Goal: Check status: Check status

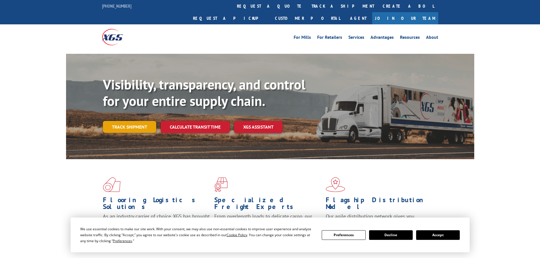
click at [115, 122] on div "Visibility, transparency, and control for your entire supply chain. Track shipm…" at bounding box center [288, 115] width 371 height 79
click at [120, 121] on link "Track shipment" at bounding box center [129, 127] width 53 height 12
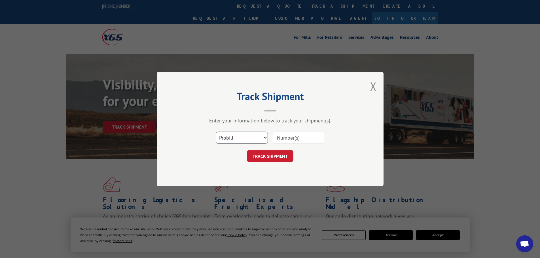
click at [240, 135] on select "Select category... Probill BOL PO" at bounding box center [242, 138] width 52 height 12
select select "po"
click at [216, 132] on select "Select category... Probill BOL PO" at bounding box center [242, 138] width 52 height 12
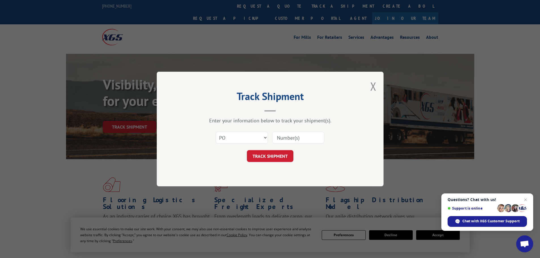
click at [277, 138] on input at bounding box center [298, 138] width 52 height 12
paste input "22533695"
type input "22533695"
click at [280, 155] on button "TRACK SHIPMENT" at bounding box center [270, 156] width 46 height 12
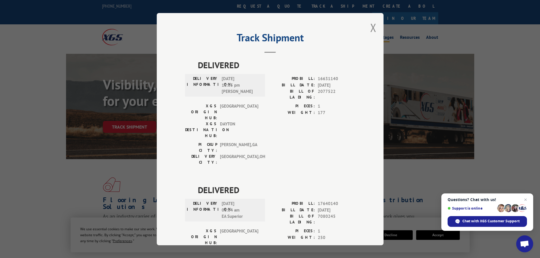
click at [370, 24] on button "Close modal" at bounding box center [373, 27] width 6 height 15
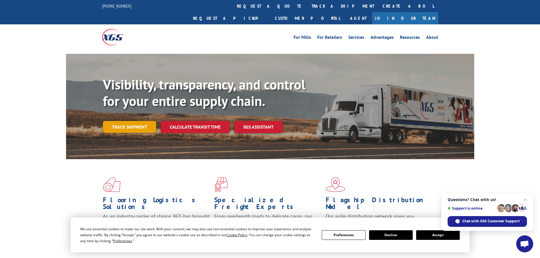
click at [131, 121] on link "Track shipment" at bounding box center [129, 127] width 53 height 12
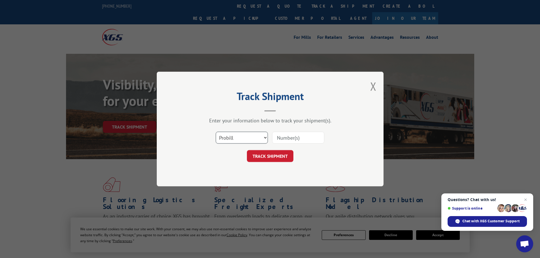
click at [235, 140] on select "Select category... Probill BOL PO" at bounding box center [242, 138] width 52 height 12
select select "po"
click at [216, 132] on select "Select category... Probill BOL PO" at bounding box center [242, 138] width 52 height 12
click at [276, 138] on input at bounding box center [298, 138] width 52 height 12
paste input "22533672"
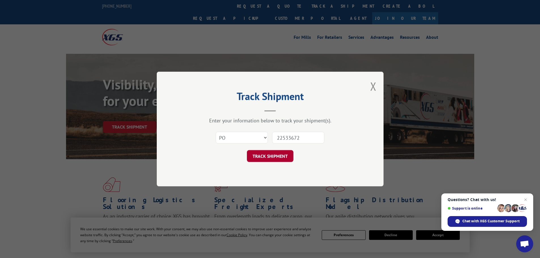
type input "22533672"
click at [273, 157] on button "TRACK SHIPMENT" at bounding box center [270, 156] width 46 height 12
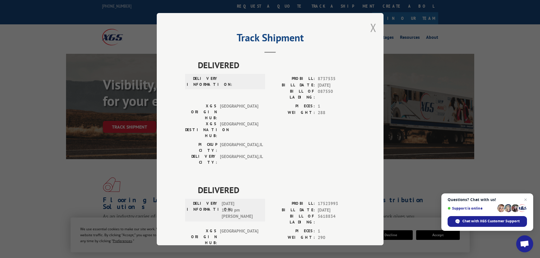
click at [373, 23] on button "Close modal" at bounding box center [373, 27] width 6 height 15
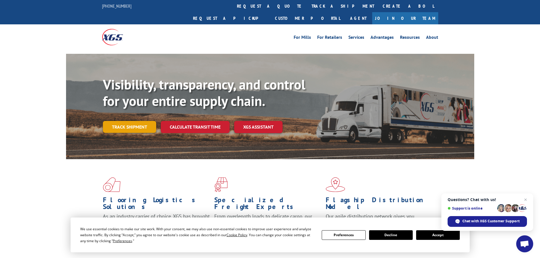
click at [130, 121] on link "Track shipment" at bounding box center [129, 127] width 53 height 12
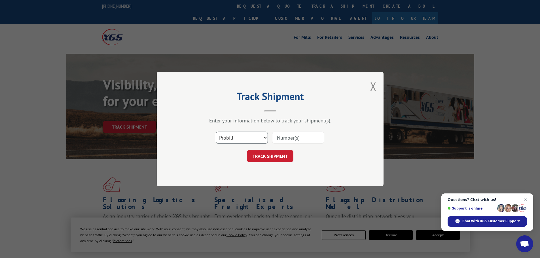
click at [230, 140] on select "Select category... Probill BOL PO" at bounding box center [242, 138] width 52 height 12
select select "po"
click at [216, 132] on select "Select category... Probill BOL PO" at bounding box center [242, 138] width 52 height 12
click at [277, 139] on input at bounding box center [298, 138] width 52 height 12
paste input "22533753"
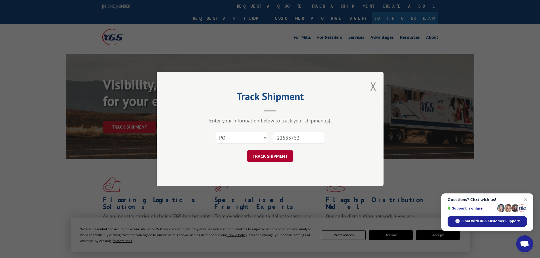
type input "22533753"
click at [269, 157] on button "TRACK SHIPMENT" at bounding box center [270, 156] width 46 height 12
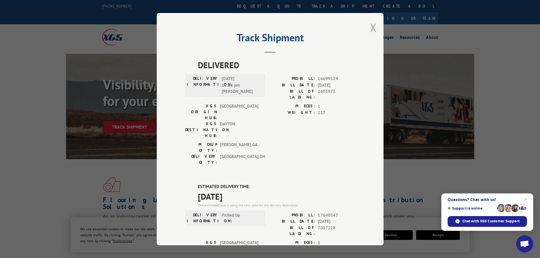
click at [370, 27] on button "Close modal" at bounding box center [373, 27] width 6 height 15
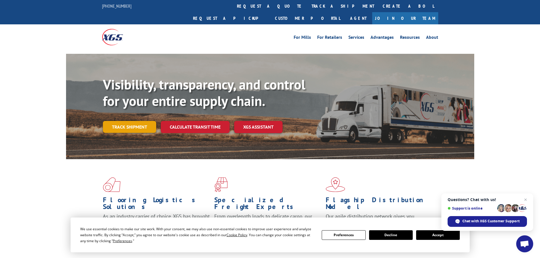
click at [127, 121] on link "Track shipment" at bounding box center [129, 127] width 53 height 12
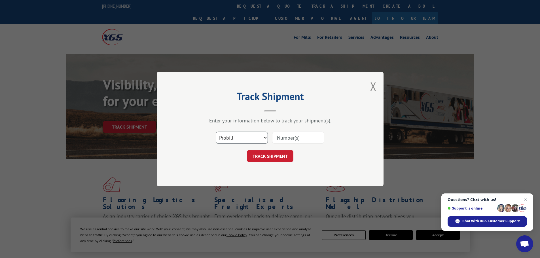
click at [230, 135] on select "Select category... Probill BOL PO" at bounding box center [242, 138] width 52 height 12
select select "po"
click at [216, 132] on select "Select category... Probill BOL PO" at bounding box center [242, 138] width 52 height 12
click at [278, 138] on input at bounding box center [298, 138] width 52 height 12
paste input "22533797"
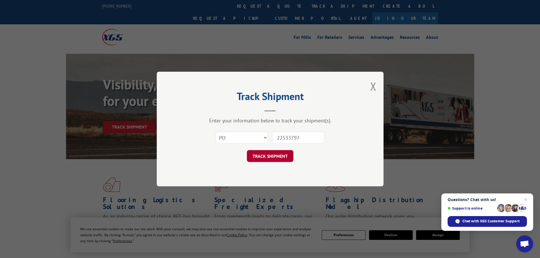
type input "22533797"
click at [271, 157] on button "TRACK SHIPMENT" at bounding box center [270, 156] width 46 height 12
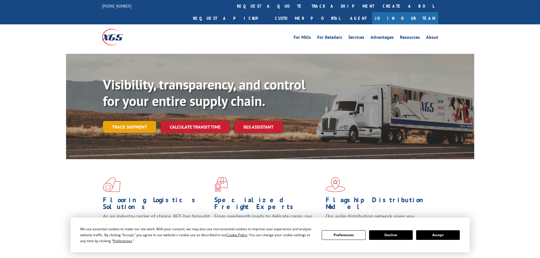
click at [112, 121] on link "Track shipment" at bounding box center [129, 127] width 53 height 12
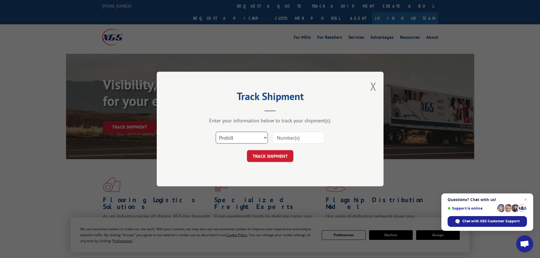
click at [245, 137] on select "Select category... Probill BOL PO" at bounding box center [242, 138] width 52 height 12
select select "po"
click at [216, 132] on select "Select category... Probill BOL PO" at bounding box center [242, 138] width 52 height 12
click at [276, 137] on input at bounding box center [298, 138] width 52 height 12
paste input "22533790"
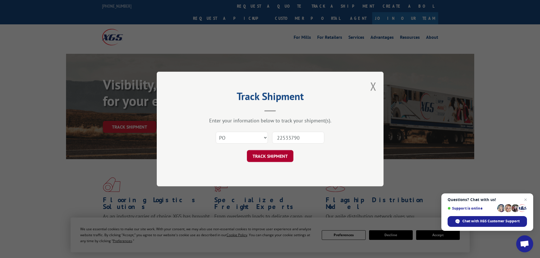
type input "22533790"
click at [273, 158] on button "TRACK SHIPMENT" at bounding box center [270, 156] width 46 height 12
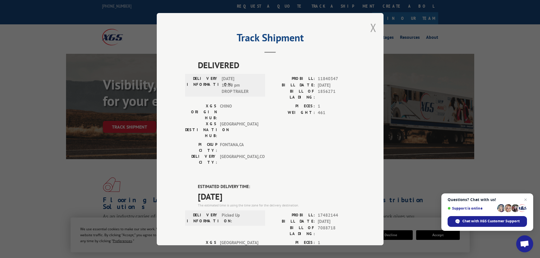
click at [370, 26] on button "Close modal" at bounding box center [373, 27] width 6 height 15
